Goal: Use online tool/utility: Utilize a website feature to perform a specific function

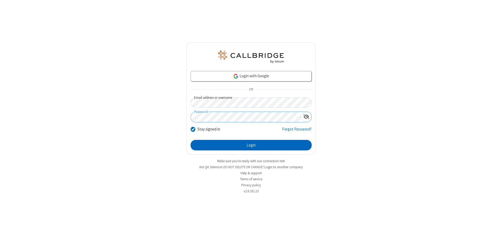
click at [251, 145] on button "Login" at bounding box center [251, 145] width 121 height 10
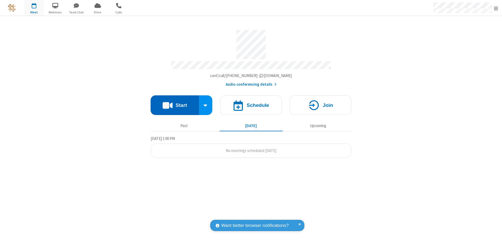
click at [175, 103] on button "Start" at bounding box center [175, 105] width 48 height 20
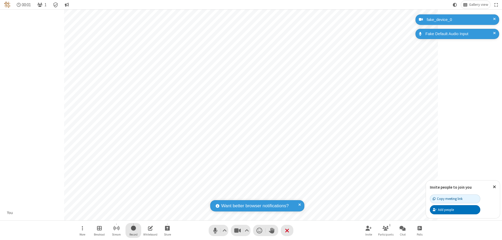
click at [133, 230] on span "Start recording" at bounding box center [133, 227] width 5 height 7
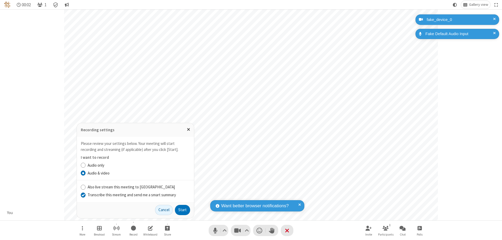
click at [83, 194] on input "Transcribe this meeting and send me a smart summary" at bounding box center [83, 194] width 5 height 5
click at [183, 209] on button "Start" at bounding box center [182, 210] width 15 height 10
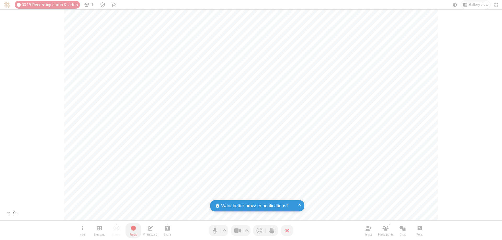
click at [133, 230] on span "Stop recording" at bounding box center [133, 227] width 7 height 7
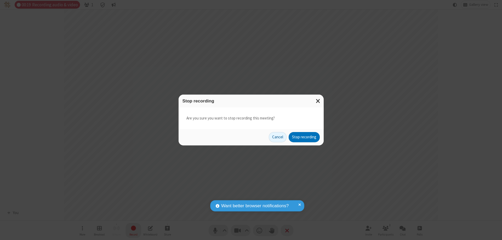
click at [304, 137] on button "Stop recording" at bounding box center [304, 137] width 31 height 10
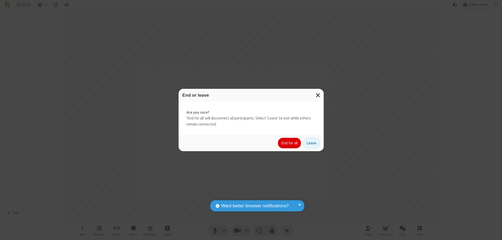
click at [290, 143] on button "End for all" at bounding box center [289, 143] width 23 height 10
